Goal: Find specific page/section

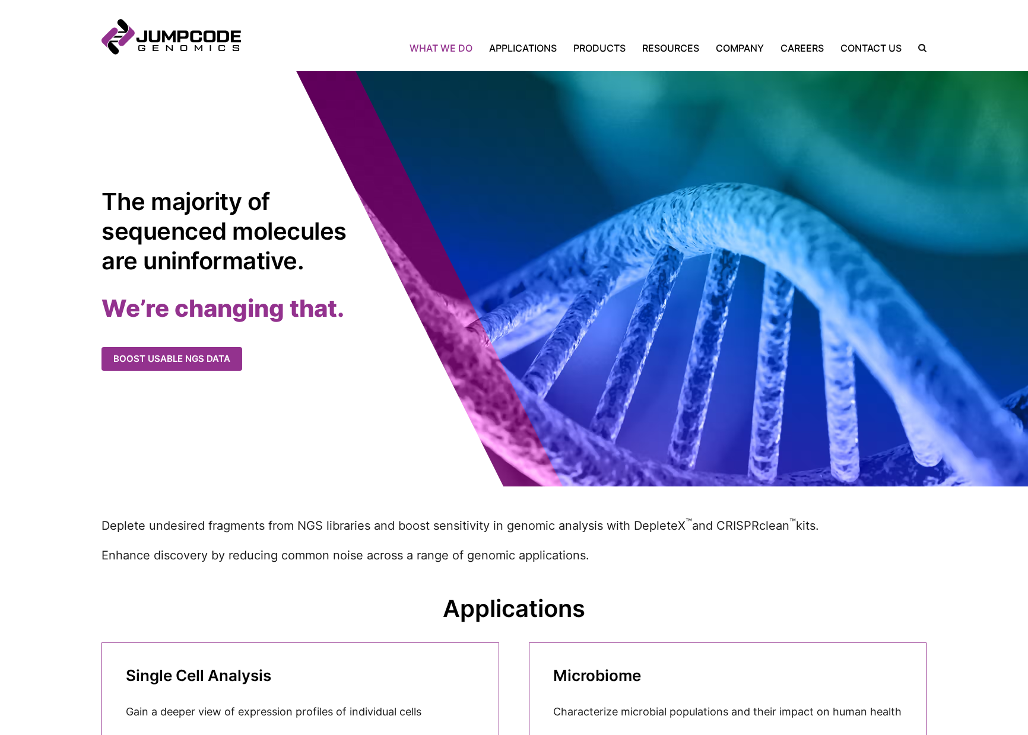
click at [421, 47] on link "What We Do" at bounding box center [444, 48] width 71 height 14
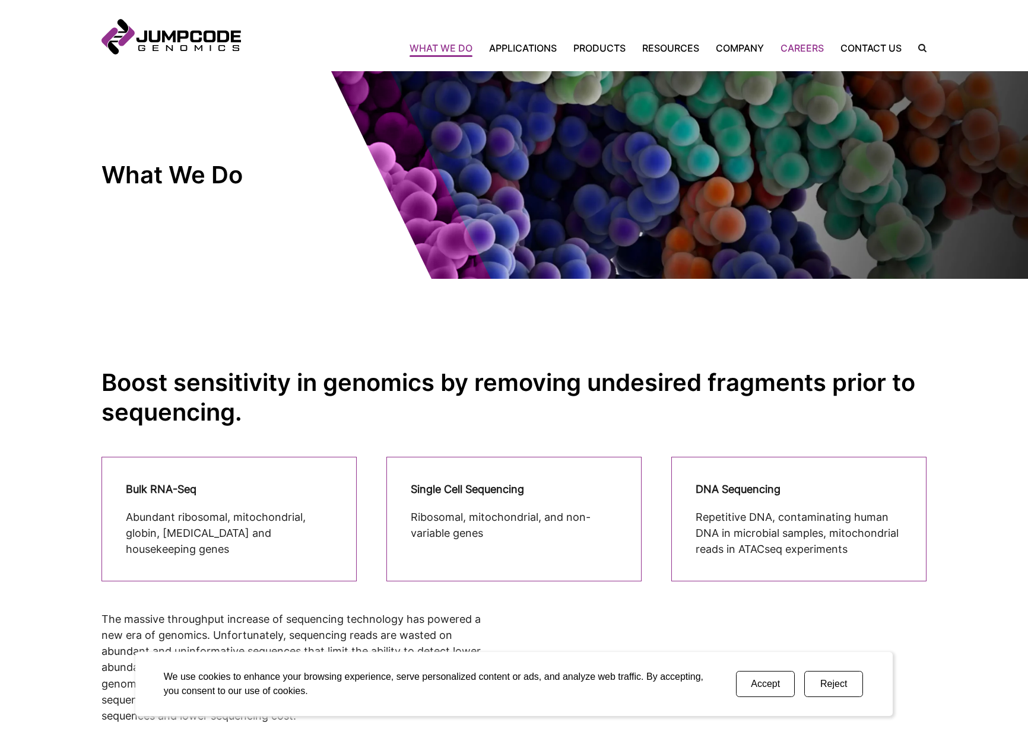
click at [792, 47] on link "Careers" at bounding box center [802, 48] width 60 height 14
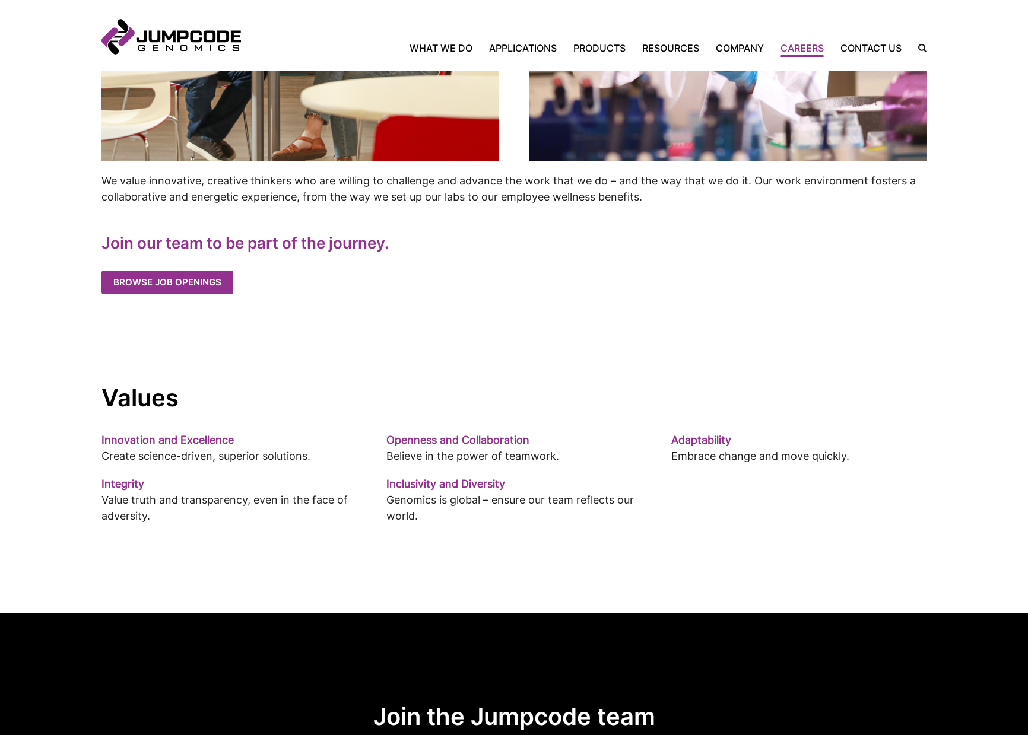
scroll to position [640, 0]
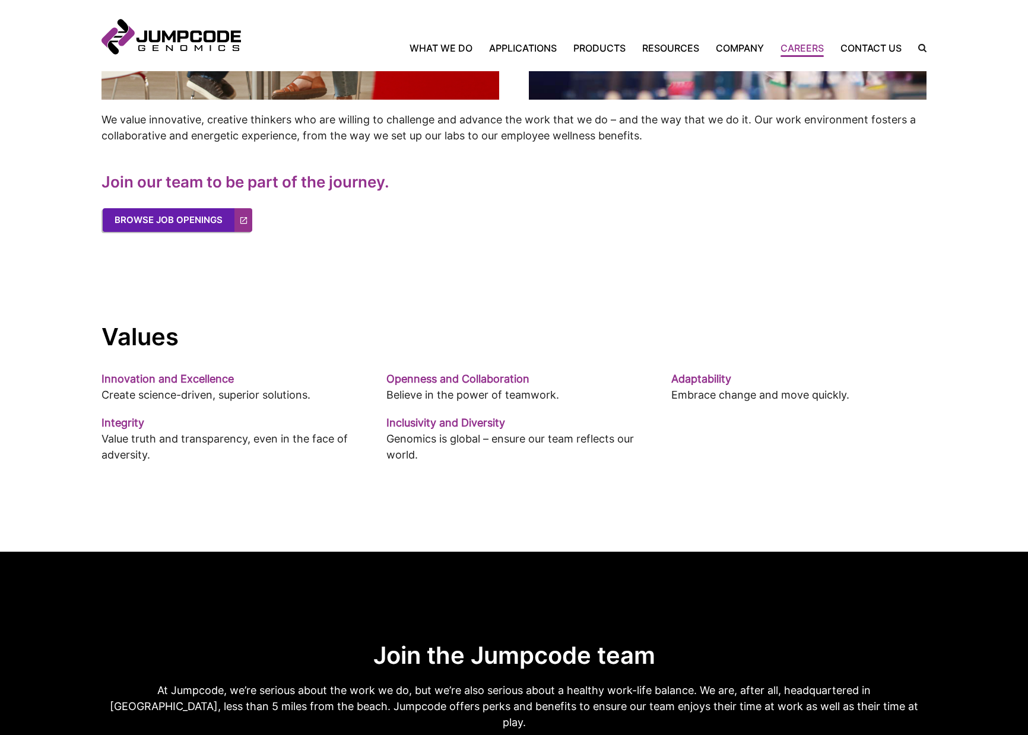
click at [207, 221] on link "Browse Job Openings" at bounding box center [178, 220] width 150 height 24
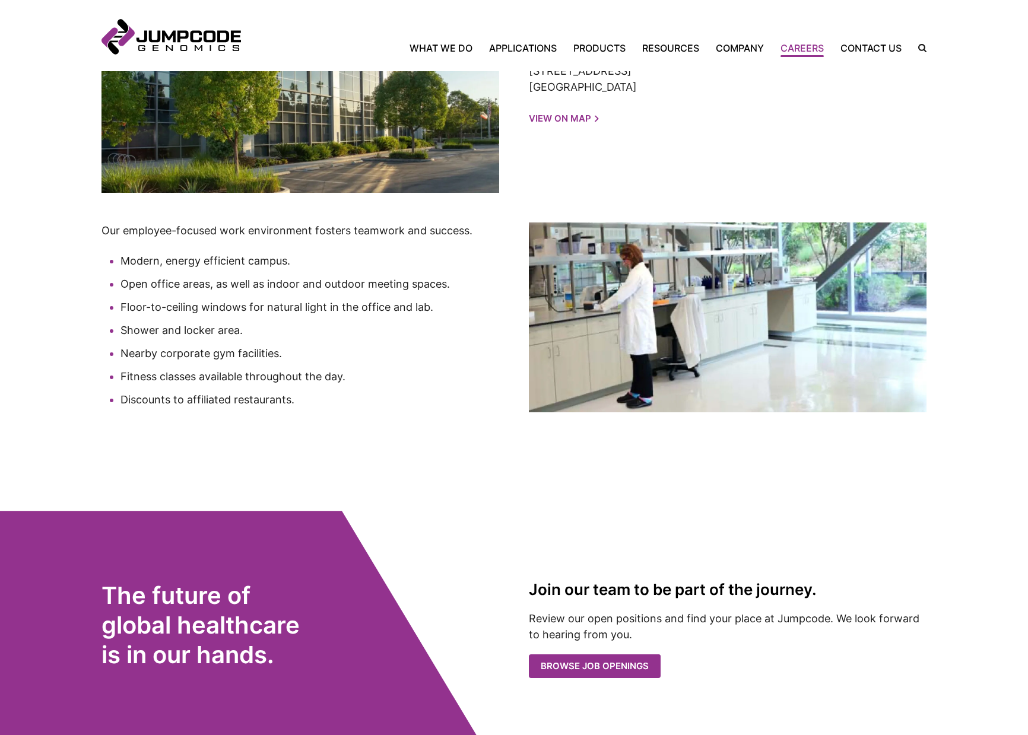
scroll to position [2123, 0]
